Goal: Task Accomplishment & Management: Manage account settings

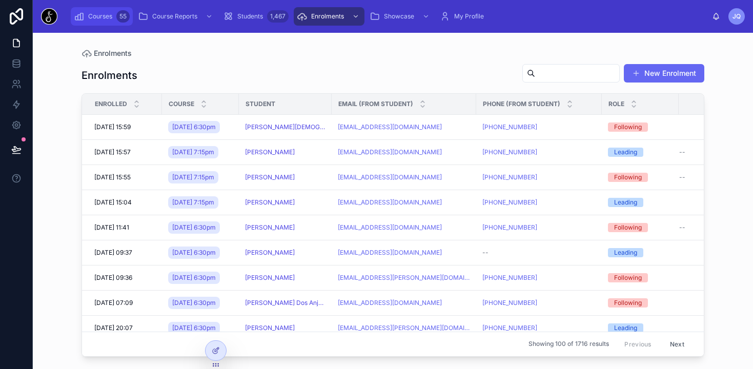
click at [95, 20] on span "Courses" at bounding box center [100, 16] width 24 height 8
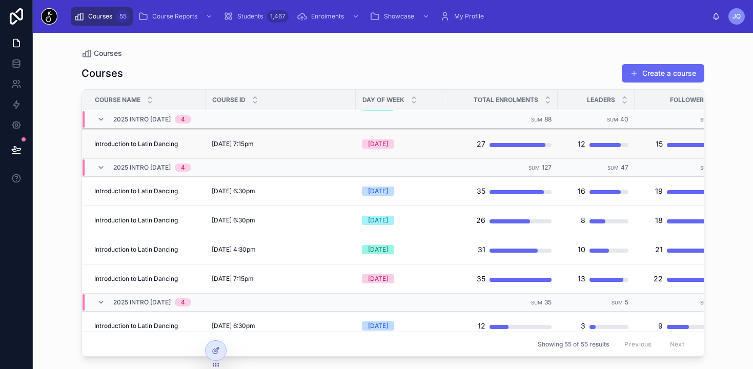
scroll to position [294, 0]
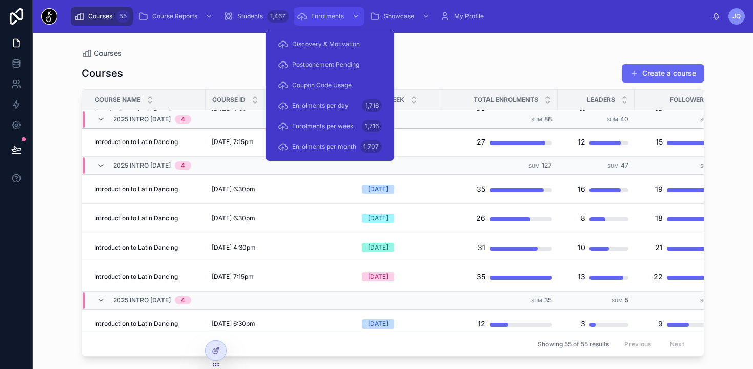
click at [338, 17] on span "Enrolments" at bounding box center [327, 16] width 33 height 8
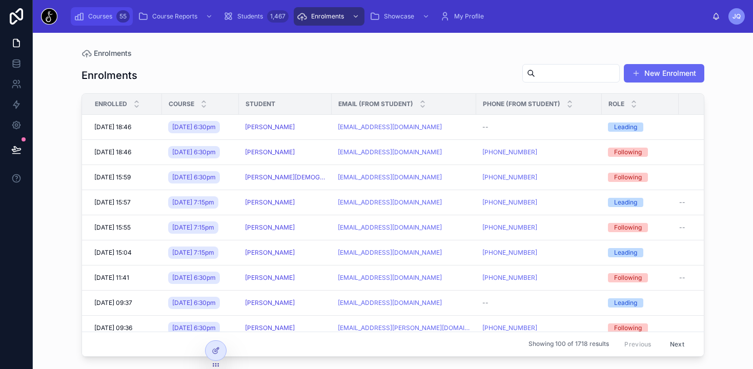
click at [92, 10] on div "Courses 55" at bounding box center [102, 16] width 56 height 16
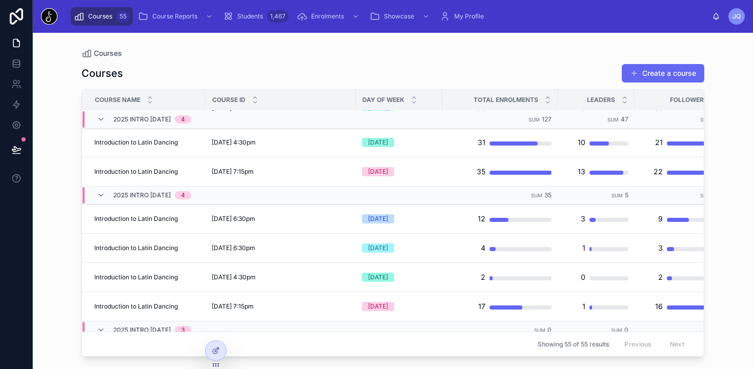
scroll to position [502, 0]
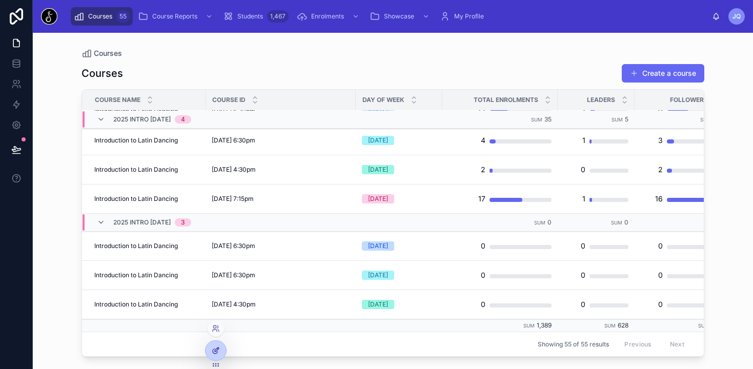
click at [215, 354] on icon at bounding box center [215, 351] width 5 height 5
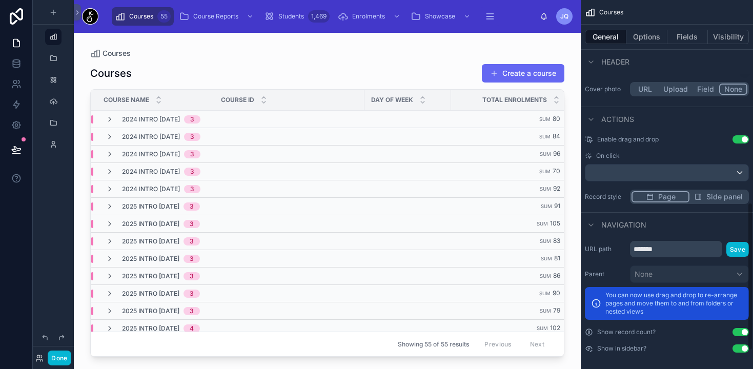
scroll to position [548, 0]
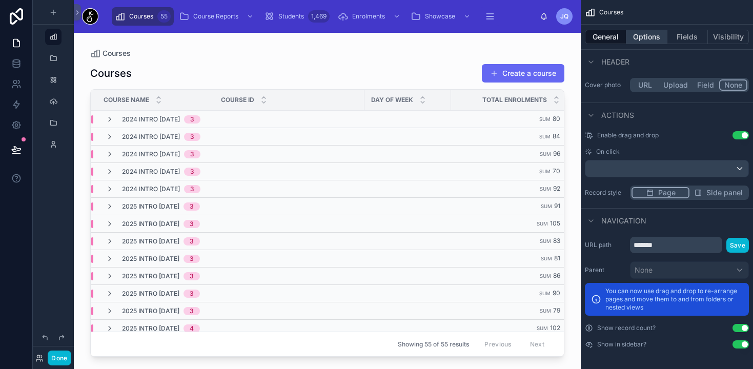
click at [654, 41] on button "Options" at bounding box center [647, 37] width 41 height 14
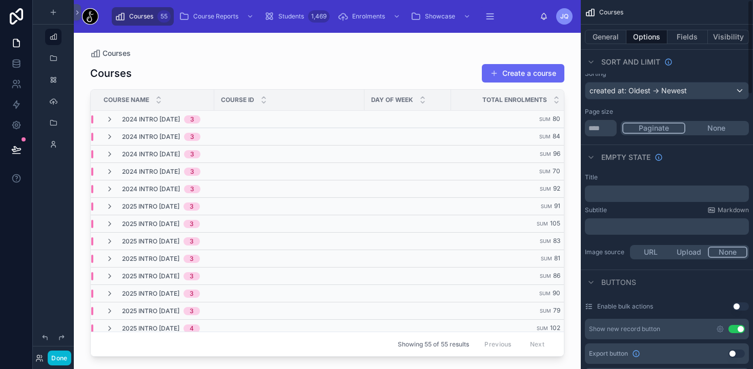
scroll to position [0, 0]
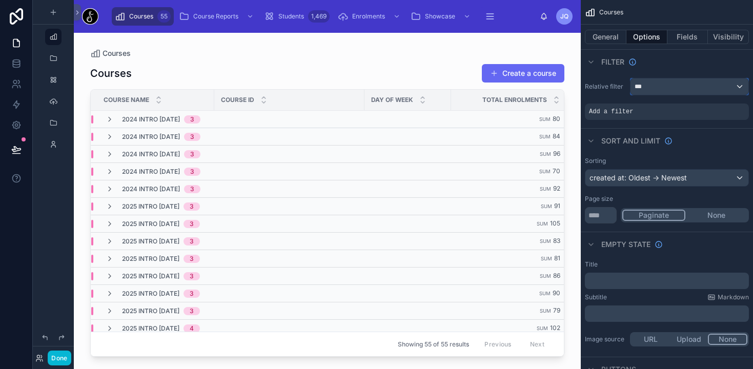
click at [744, 88] on div "***" at bounding box center [690, 86] width 118 height 16
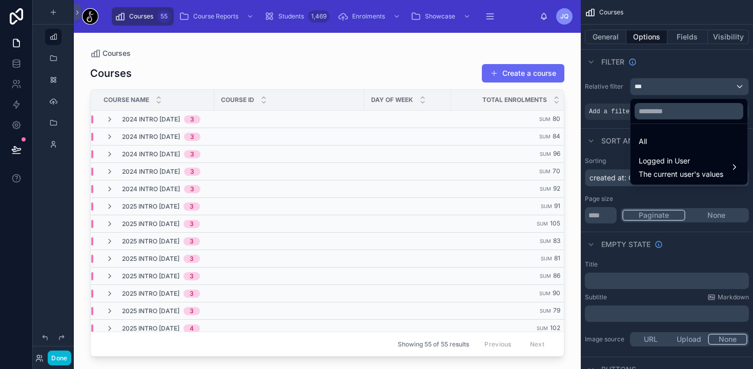
click at [744, 88] on div "scrollable content" at bounding box center [376, 184] width 753 height 369
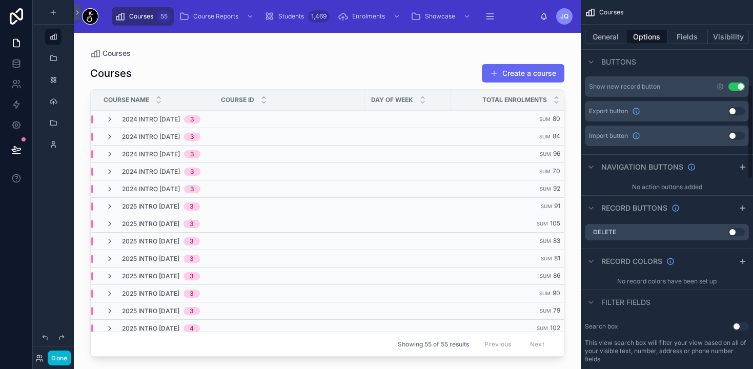
scroll to position [330, 0]
click at [610, 38] on button "General" at bounding box center [606, 37] width 42 height 14
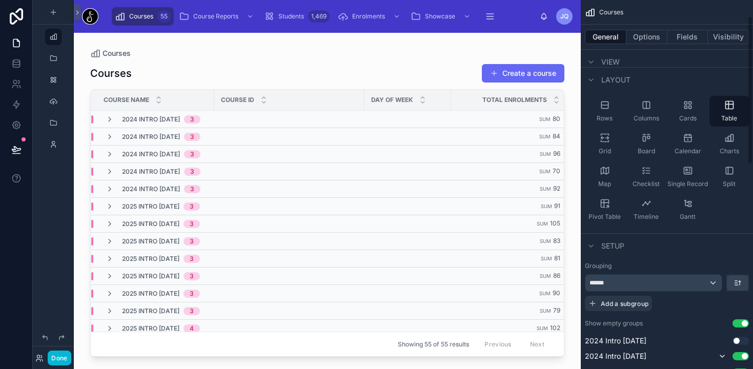
scroll to position [50, 0]
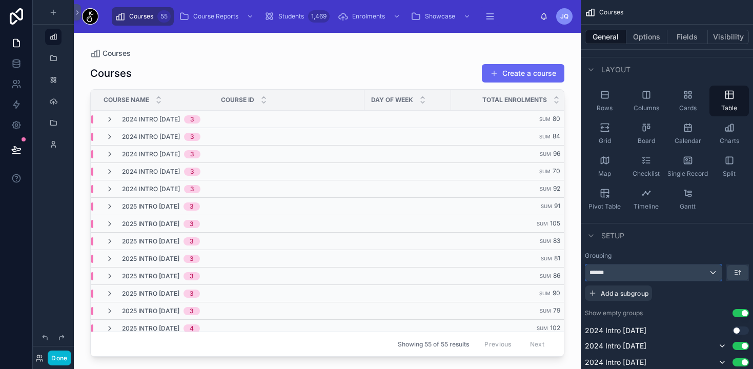
click at [711, 274] on div "******" at bounding box center [654, 273] width 136 height 16
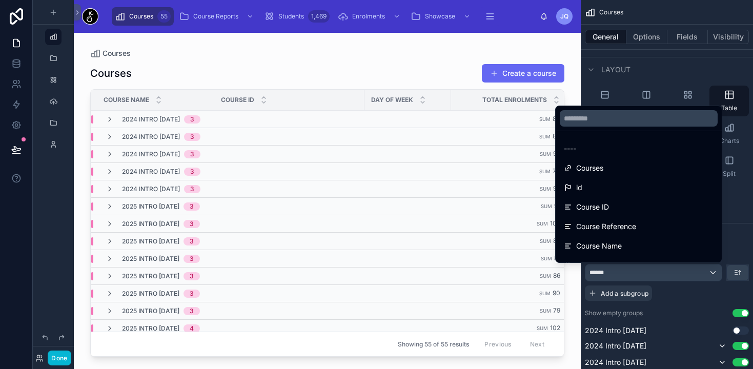
click at [711, 274] on div "scrollable content" at bounding box center [376, 184] width 753 height 369
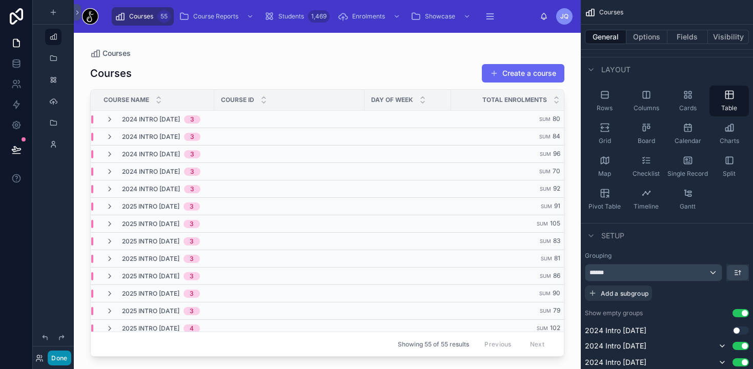
click at [68, 356] on button "Done" at bounding box center [59, 358] width 23 height 15
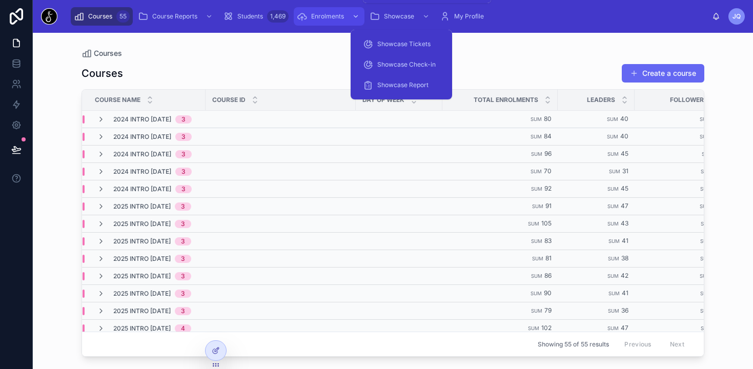
click at [327, 21] on div "Enrolments" at bounding box center [329, 16] width 65 height 16
